Goal: Navigation & Orientation: Find specific page/section

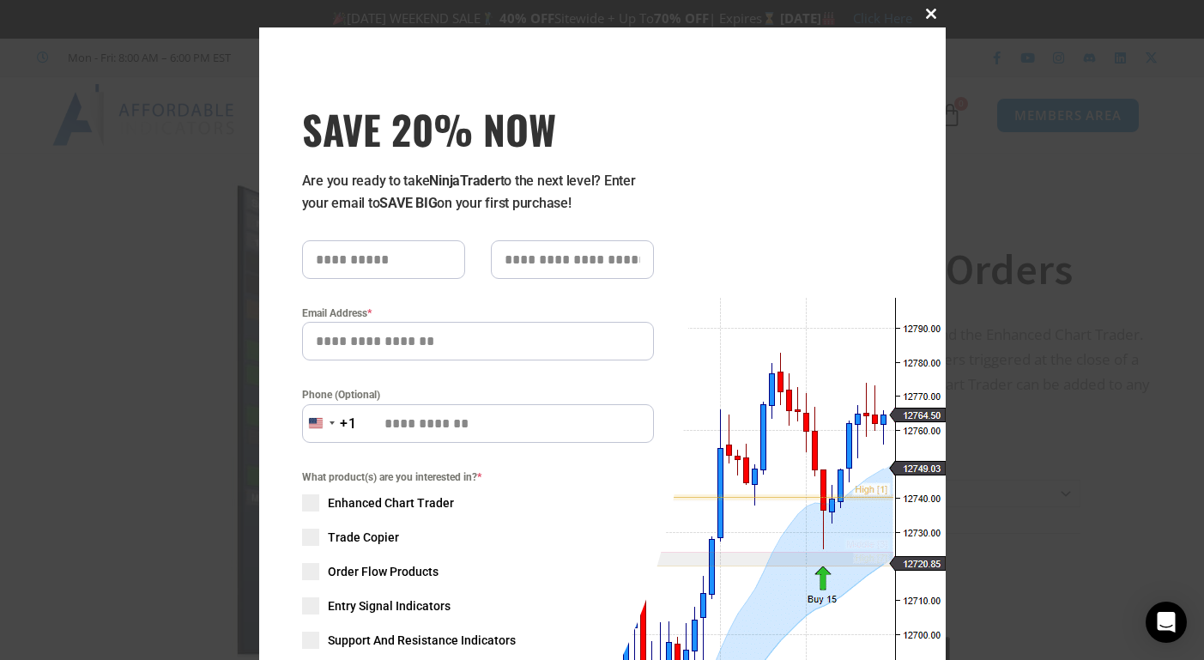
click at [924, 12] on span at bounding box center [931, 14] width 27 height 10
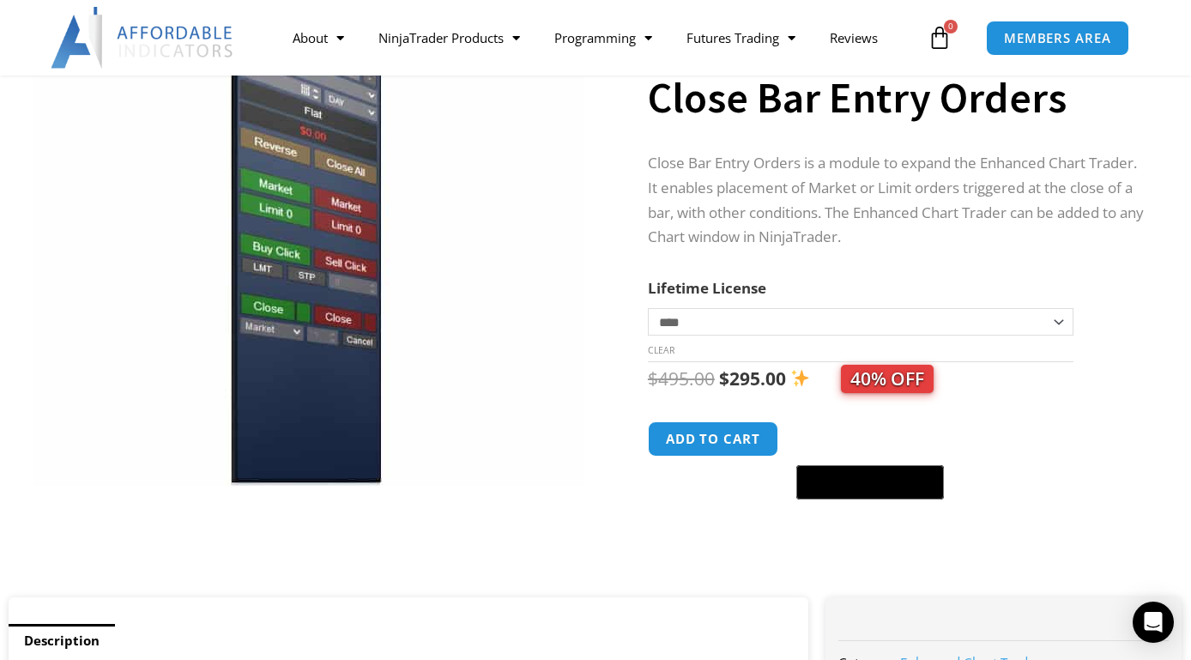
scroll to position [86, 0]
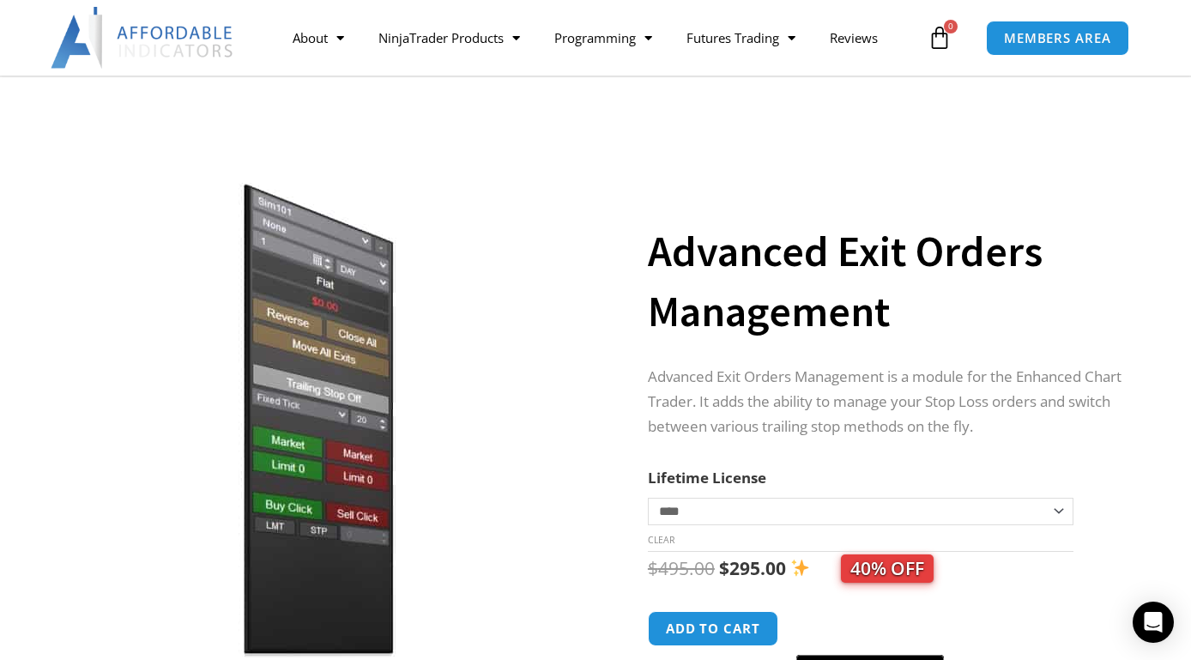
scroll to position [86, 0]
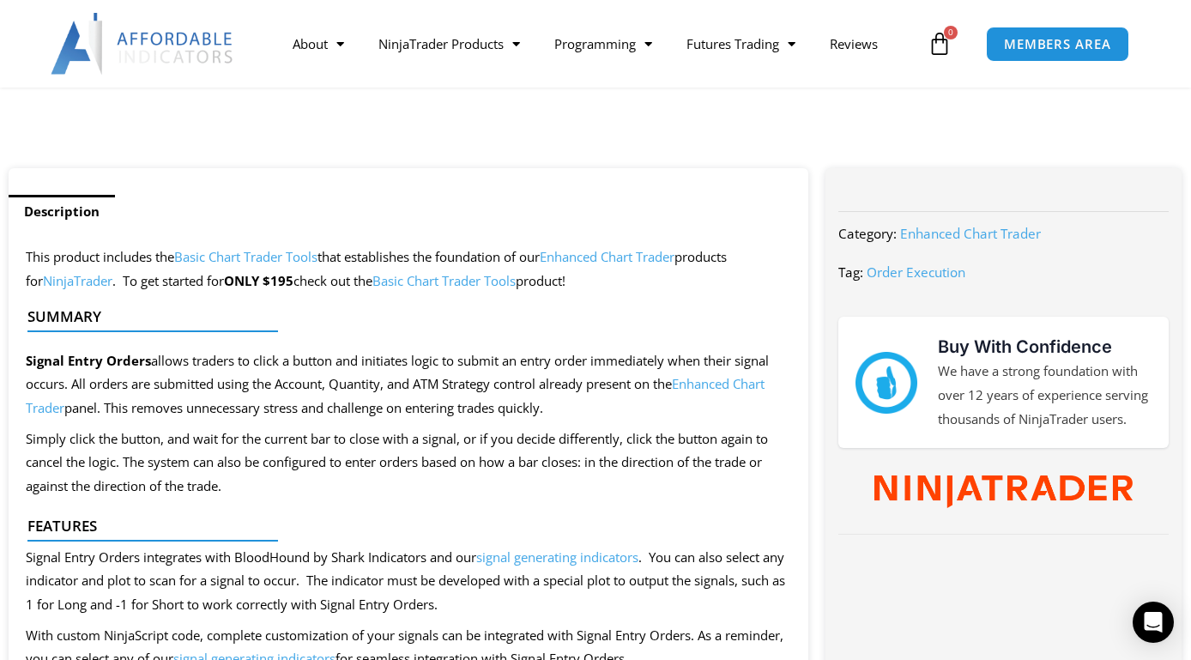
scroll to position [172, 0]
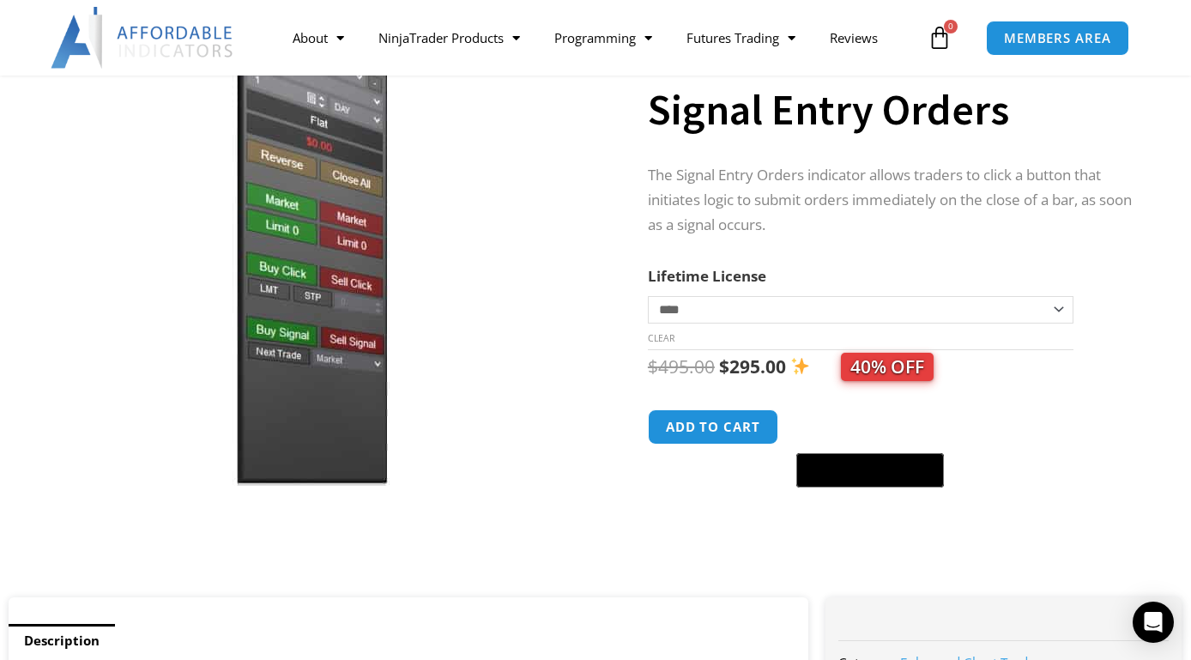
click at [473, 351] on img at bounding box center [309, 248] width 552 height 475
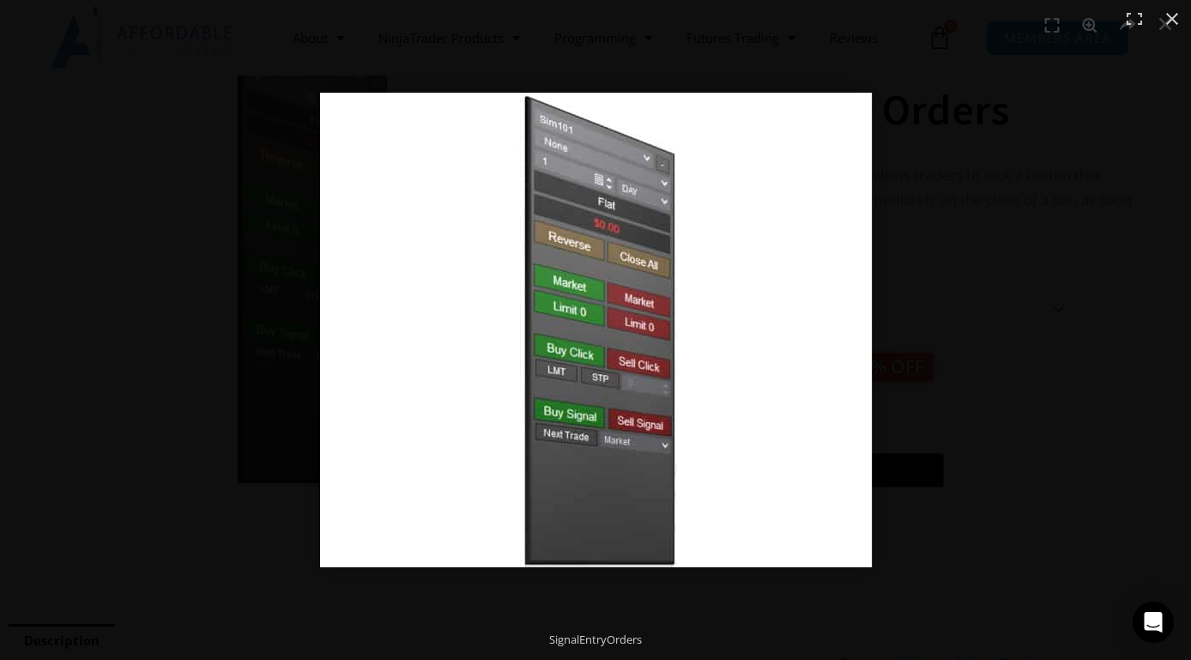
click at [403, 384] on img at bounding box center [596, 330] width 552 height 475
